Goal: Check status: Check status

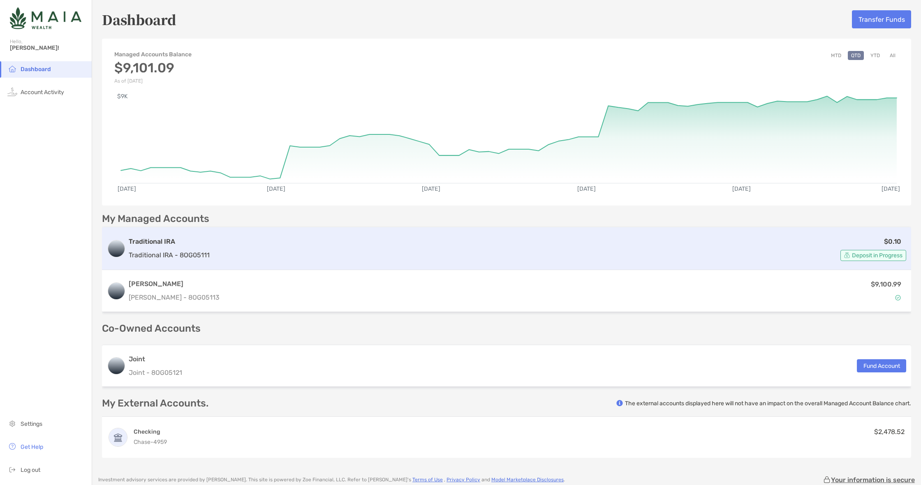
click at [554, 238] on div "$0.10 Deposit in Progress" at bounding box center [559, 248] width 693 height 25
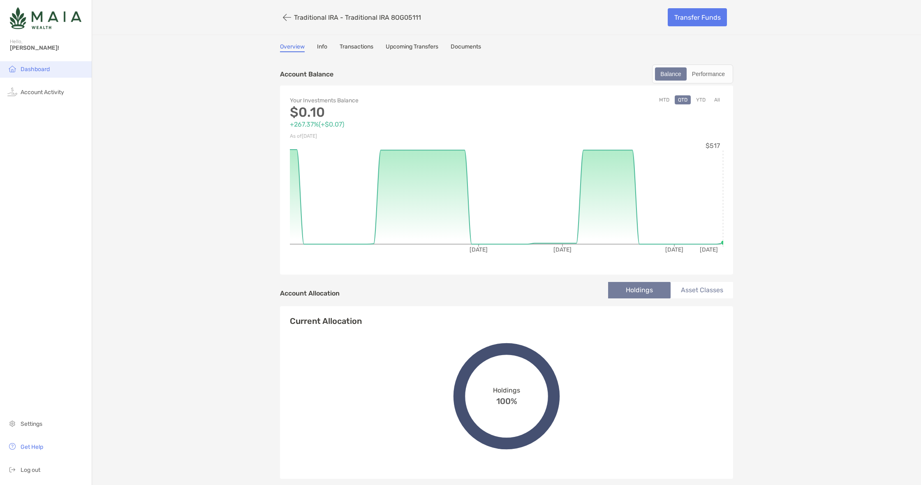
click at [36, 69] on span "Dashboard" at bounding box center [35, 69] width 29 height 7
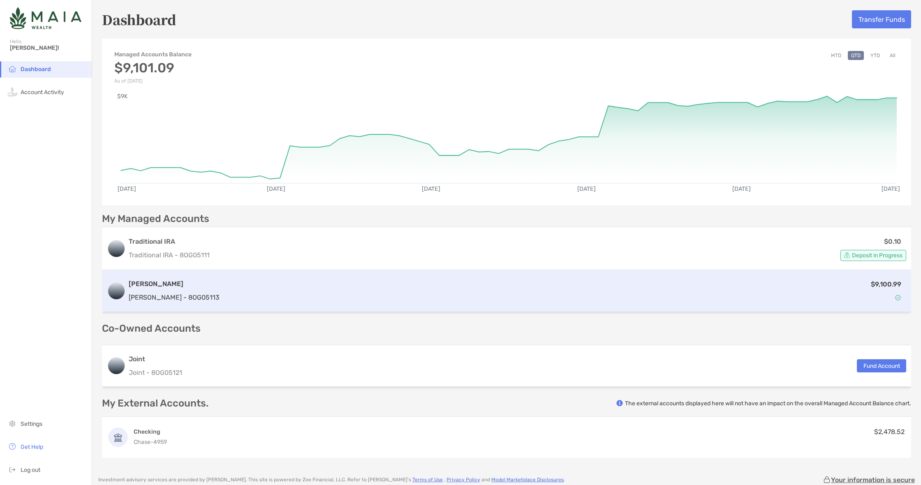
scroll to position [65, 0]
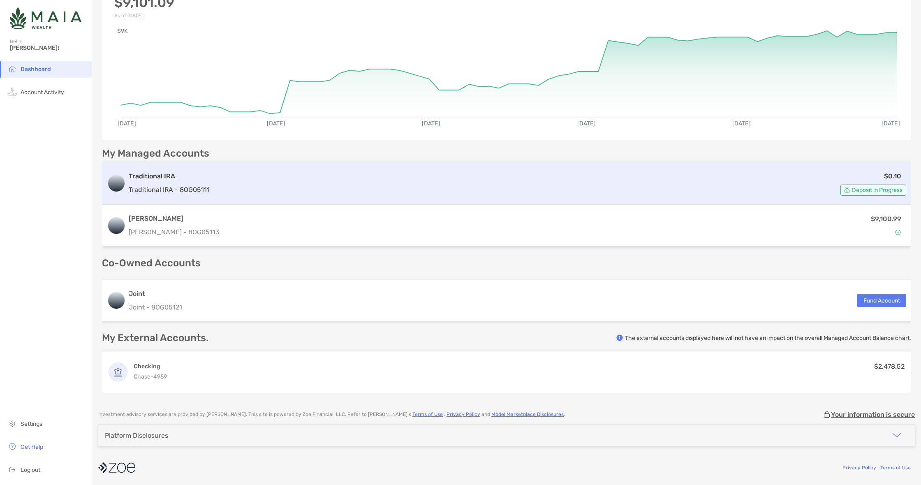
click at [883, 188] on span "Deposit in Progress" at bounding box center [877, 190] width 51 height 5
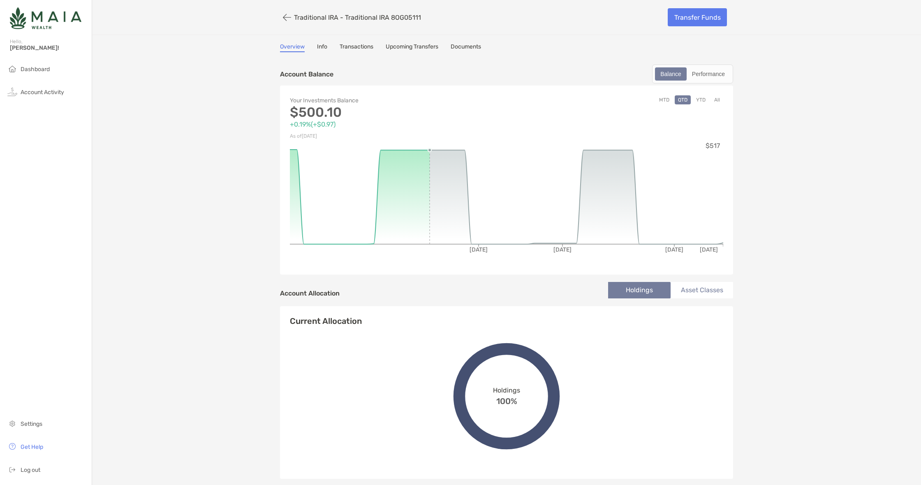
click at [357, 44] on link "Transactions" at bounding box center [357, 47] width 34 height 9
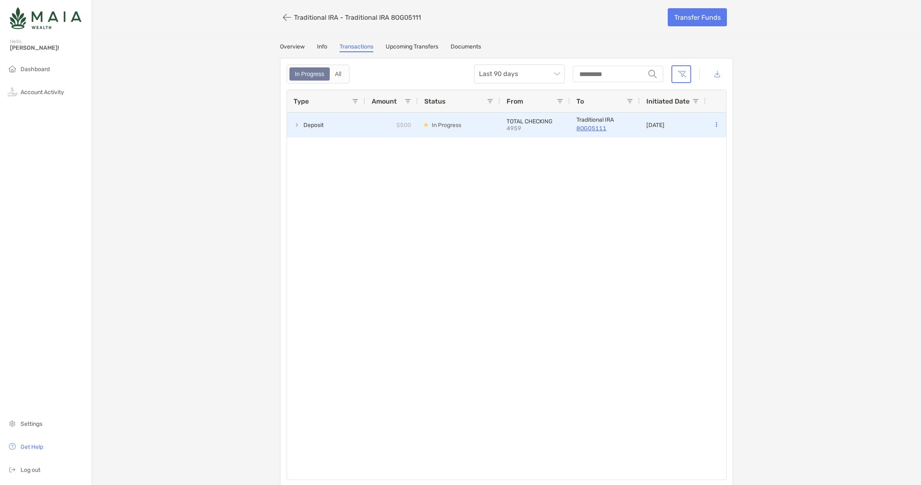
click at [316, 127] on span "Deposit" at bounding box center [313, 125] width 20 height 14
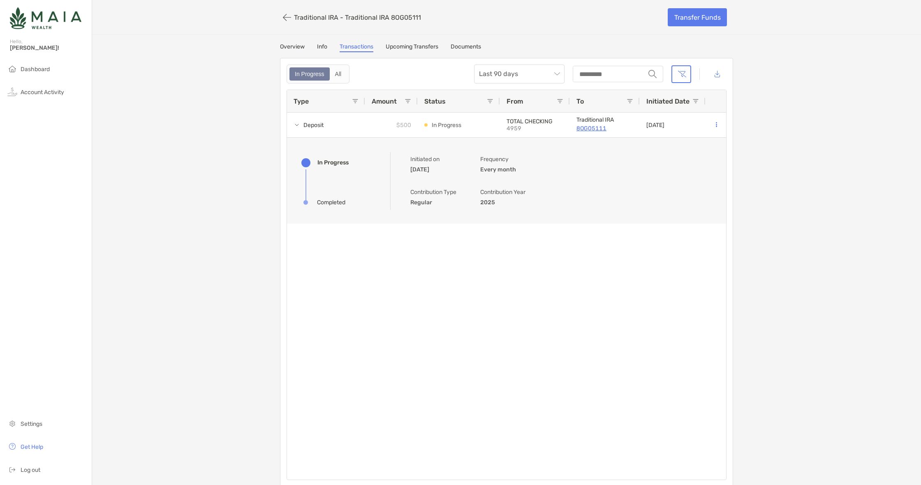
click at [418, 47] on link "Upcoming Transfers" at bounding box center [412, 47] width 53 height 9
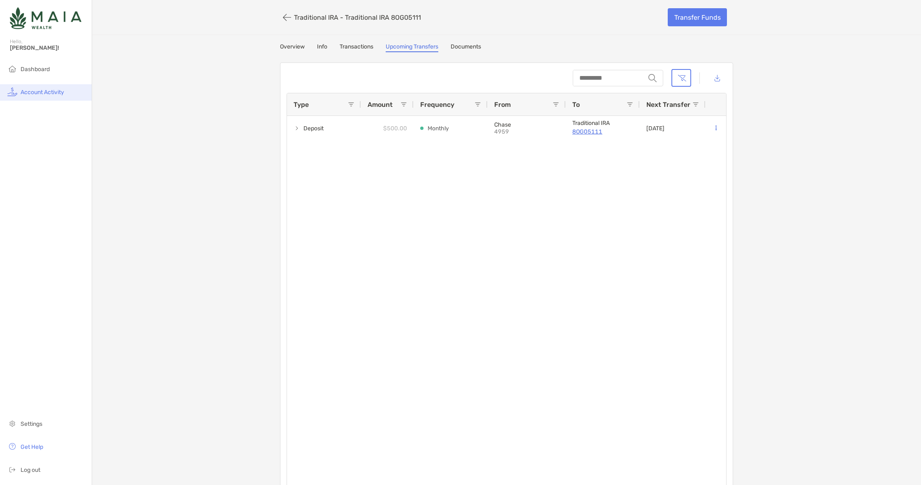
click at [53, 93] on span "Account Activity" at bounding box center [43, 92] width 44 height 7
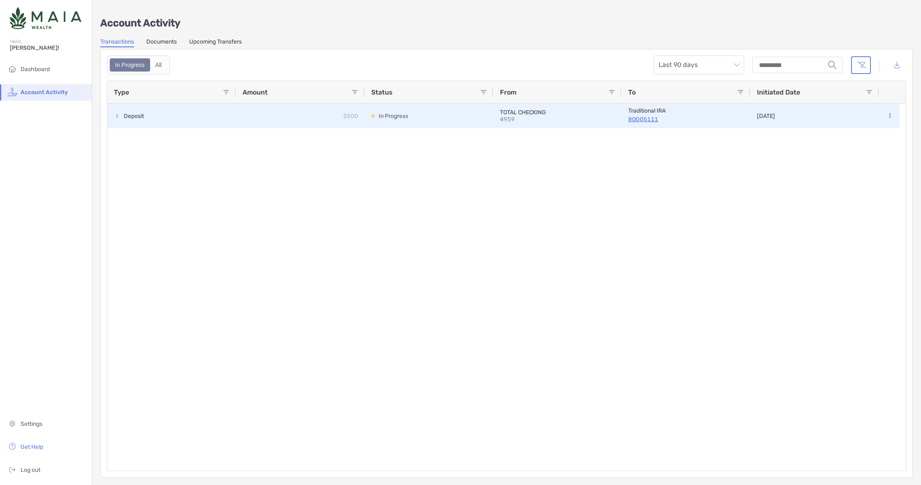
click at [556, 116] on p "4959" at bounding box center [529, 119] width 58 height 7
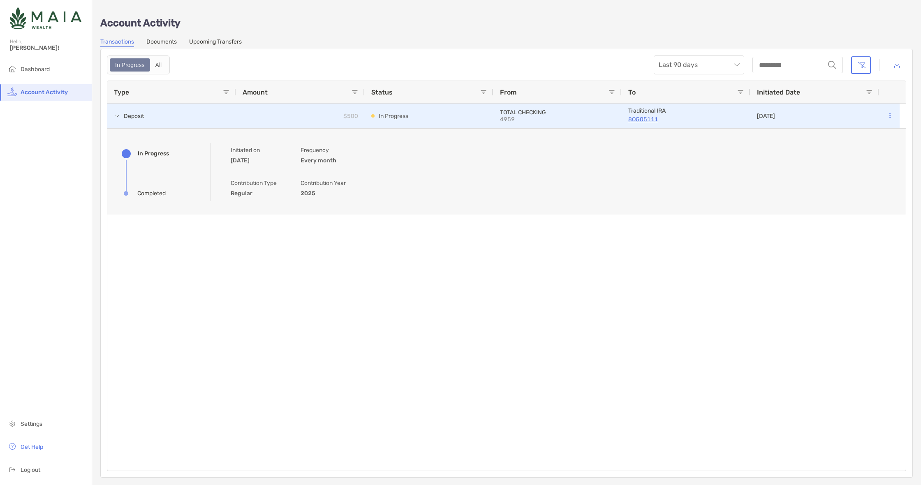
click at [448, 112] on div "In Progress" at bounding box center [429, 116] width 116 height 24
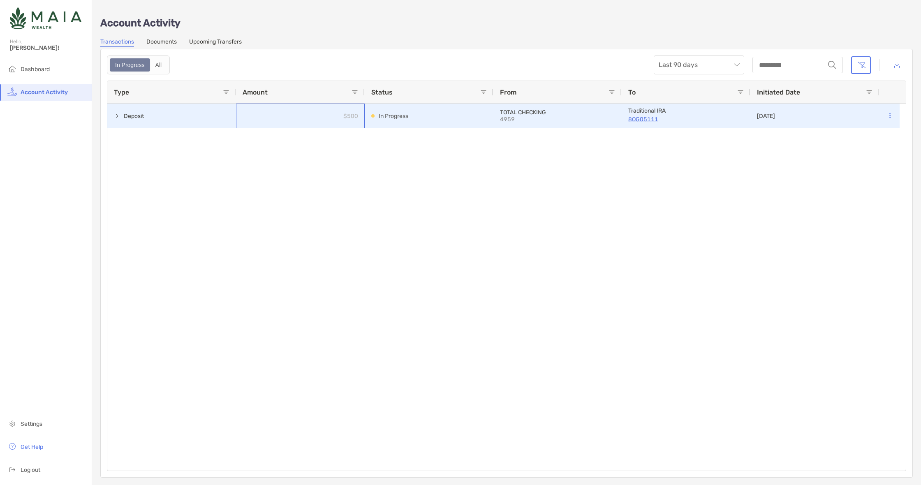
click at [338, 118] on div "$500" at bounding box center [300, 116] width 129 height 25
